Goal: Obtain resource: Download file/media

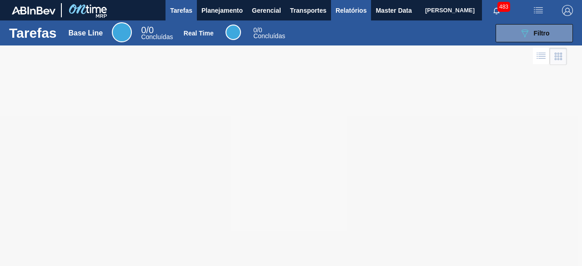
click at [352, 12] on span "Relatórios" at bounding box center [351, 10] width 31 height 11
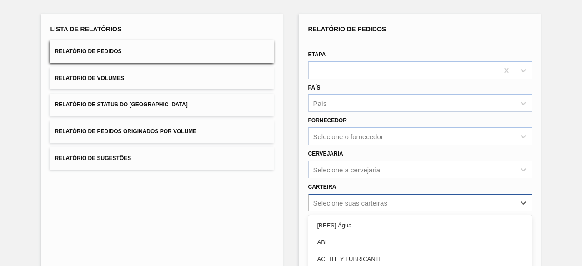
scroll to position [134, 0]
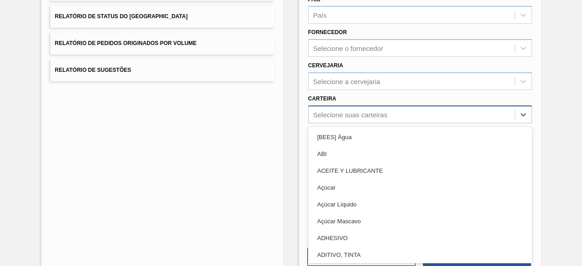
click at [391, 123] on div "option Açúcar Líquido focused, 5 of 101. 101 results available. Use Up and Down…" at bounding box center [420, 115] width 224 height 18
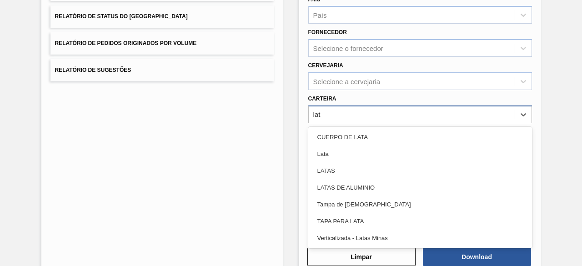
type input "lata"
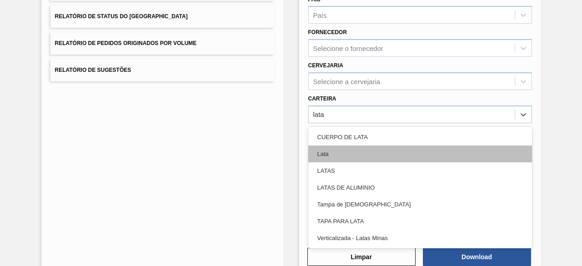
click at [381, 155] on div "Lata" at bounding box center [420, 154] width 224 height 17
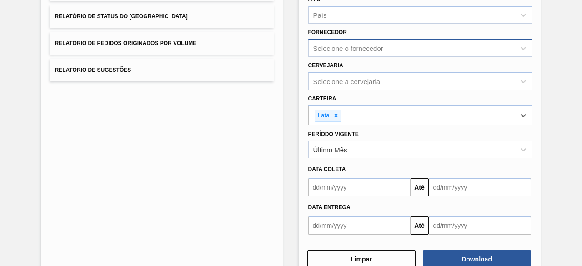
click at [360, 50] on div "Selecione o fornecedor" at bounding box center [348, 49] width 70 height 8
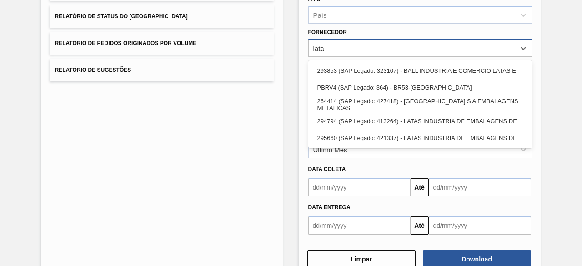
type input "latas"
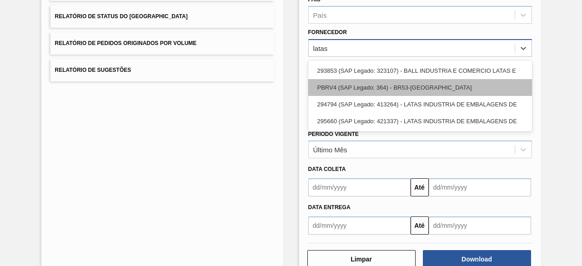
click at [374, 86] on div "PBRV4 (SAP Legado: 364) - BR53-[GEOGRAPHIC_DATA]" at bounding box center [420, 87] width 224 height 17
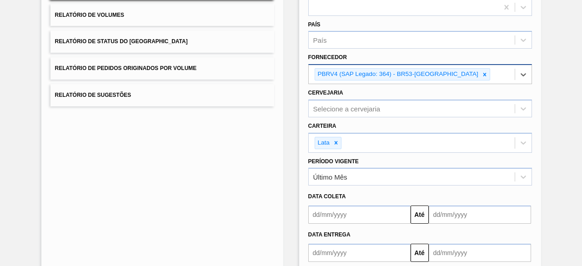
scroll to position [158, 0]
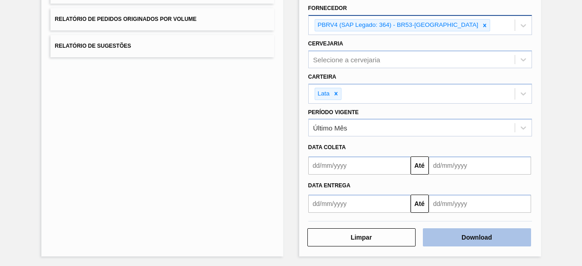
click at [497, 236] on button "Download" at bounding box center [477, 237] width 108 height 18
